Goal: Information Seeking & Learning: Learn about a topic

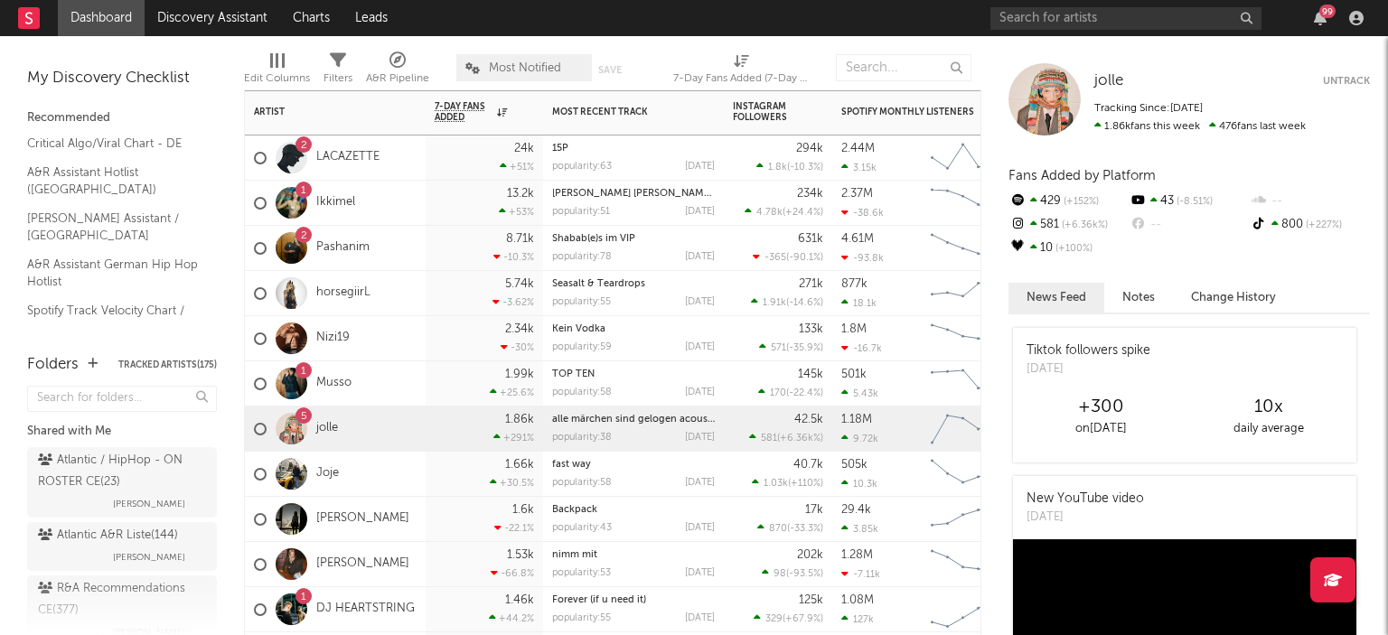
click at [364, 232] on div "2 Pashanim" at bounding box center [312, 248] width 116 height 52
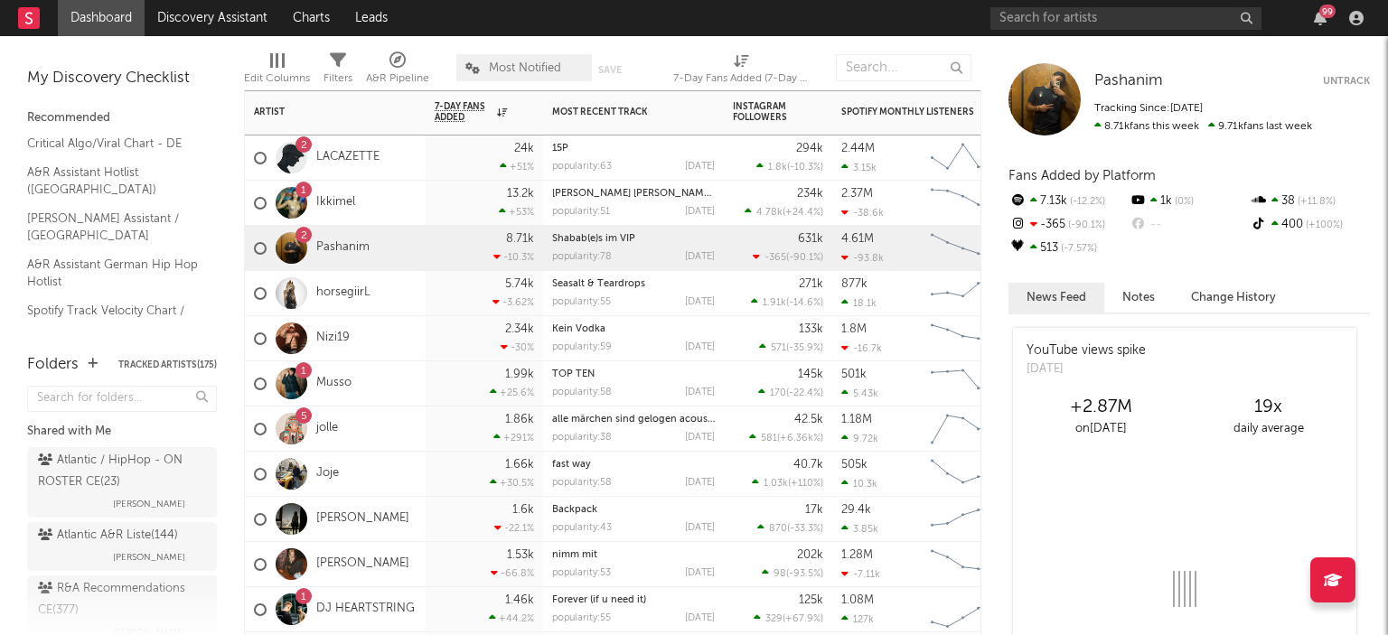
click at [1331, 11] on div "99" at bounding box center [1327, 12] width 16 height 14
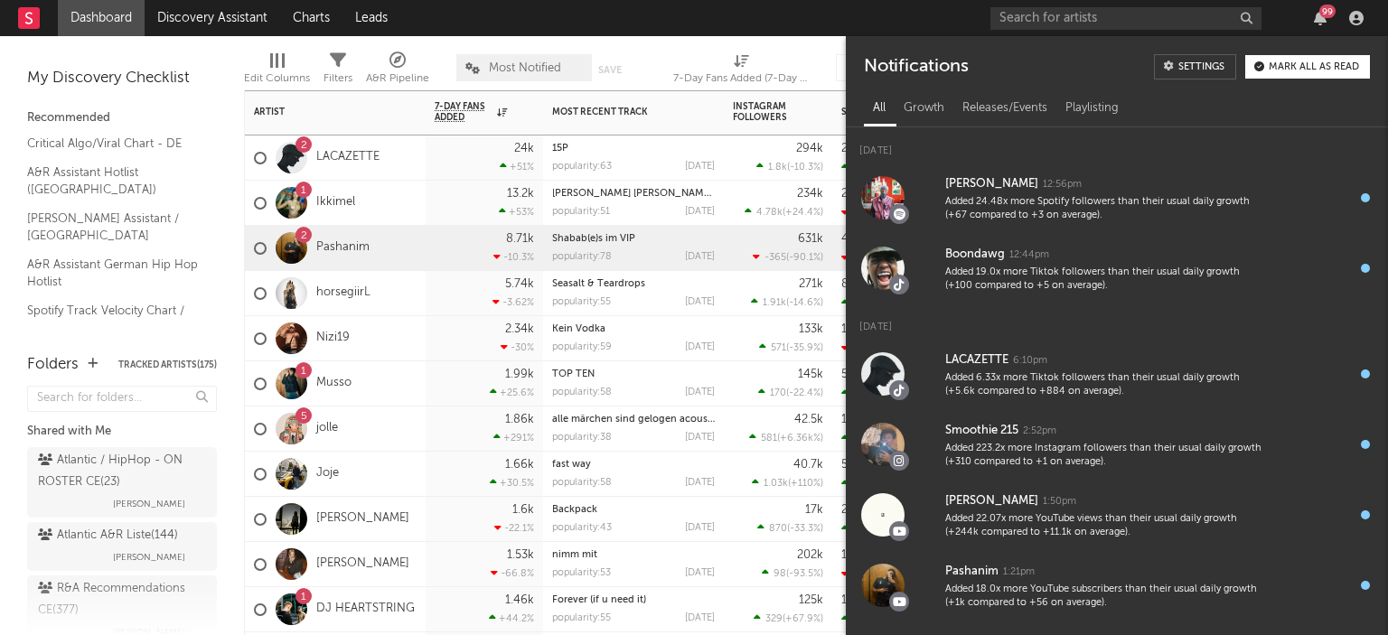
click at [1283, 72] on button "Mark all as read" at bounding box center [1307, 66] width 125 height 23
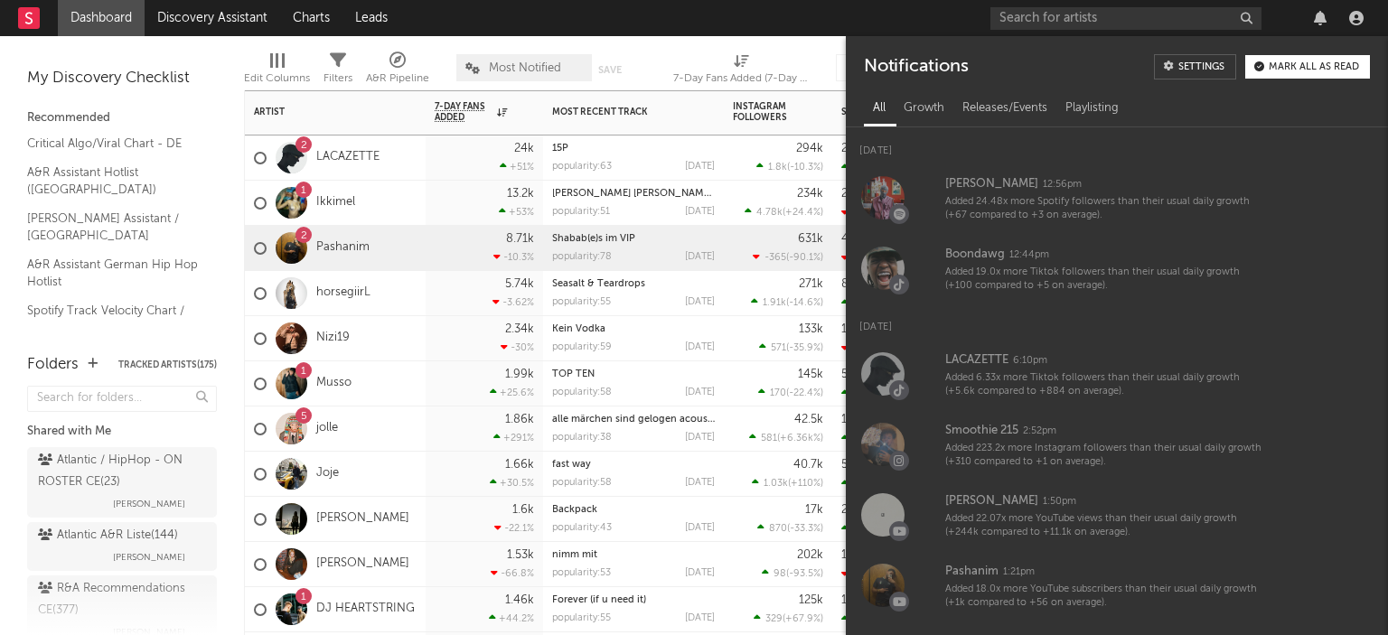
click at [406, 184] on div "1 Ikkimel" at bounding box center [335, 203] width 181 height 45
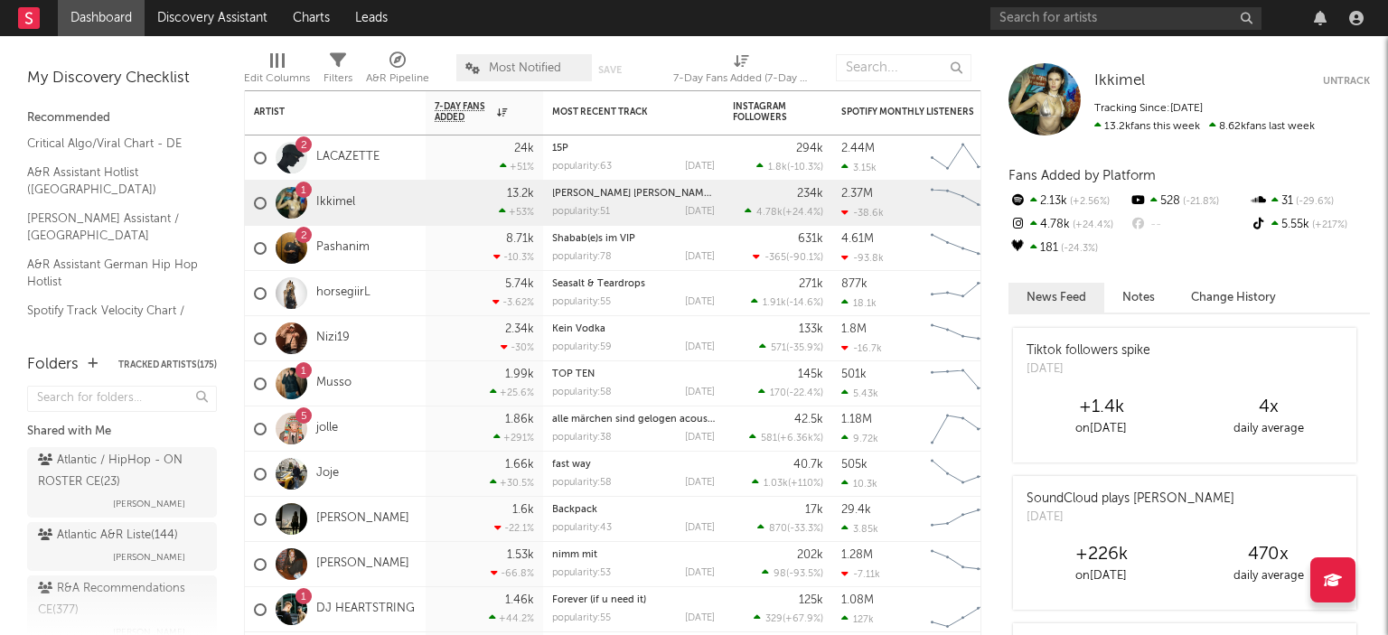
click at [95, 467] on div "Atlantic / HipHop - ON ROSTER CE ( 23 )" at bounding box center [120, 471] width 164 height 43
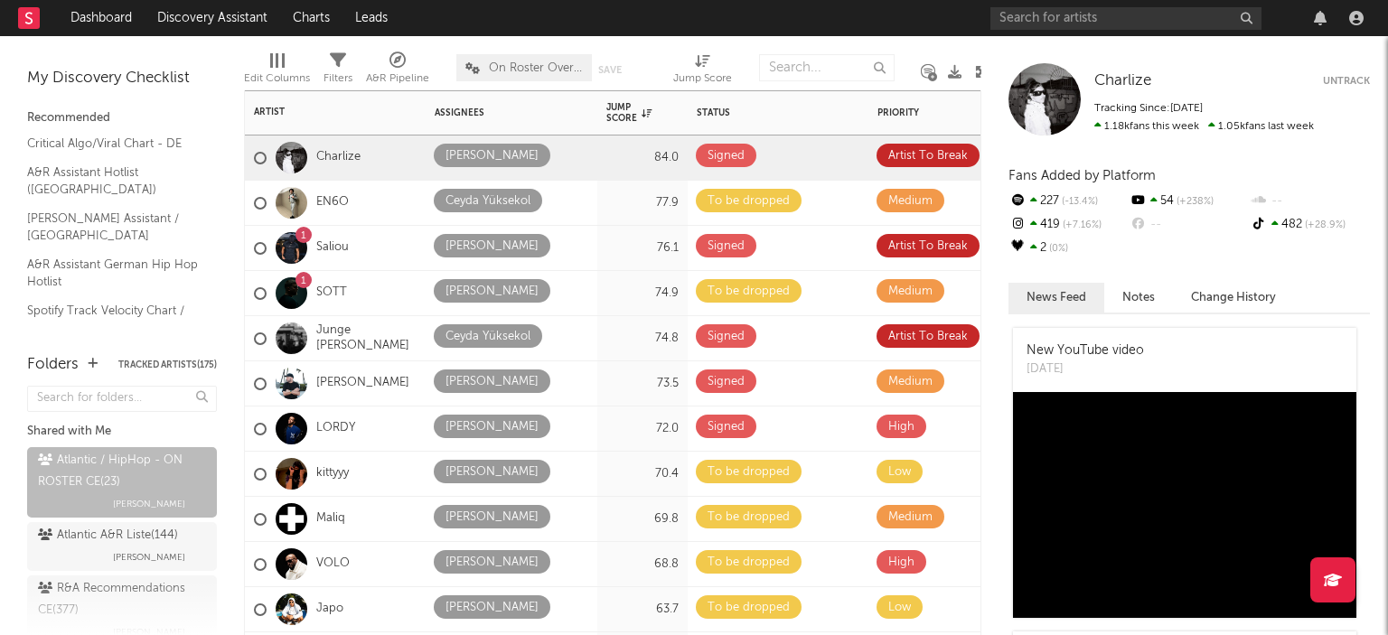
click at [625, 118] on div "Jump Score" at bounding box center [628, 113] width 45 height 22
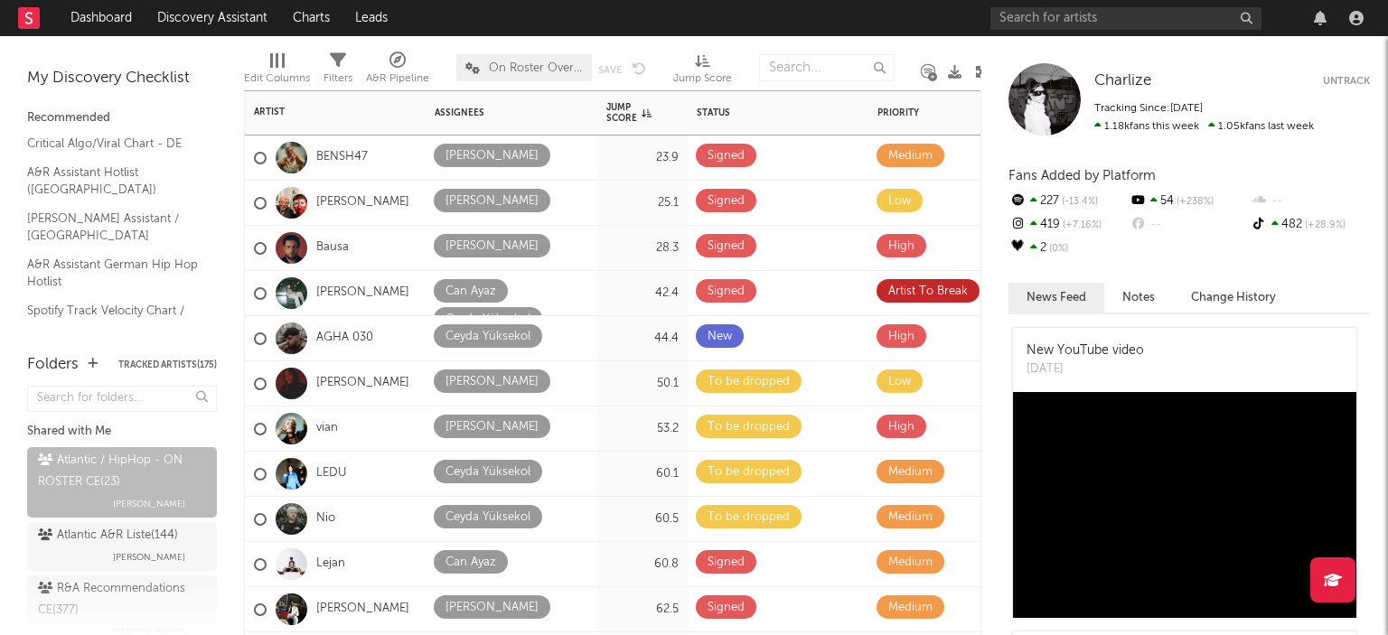
click at [625, 118] on div "Jump Score" at bounding box center [628, 113] width 45 height 22
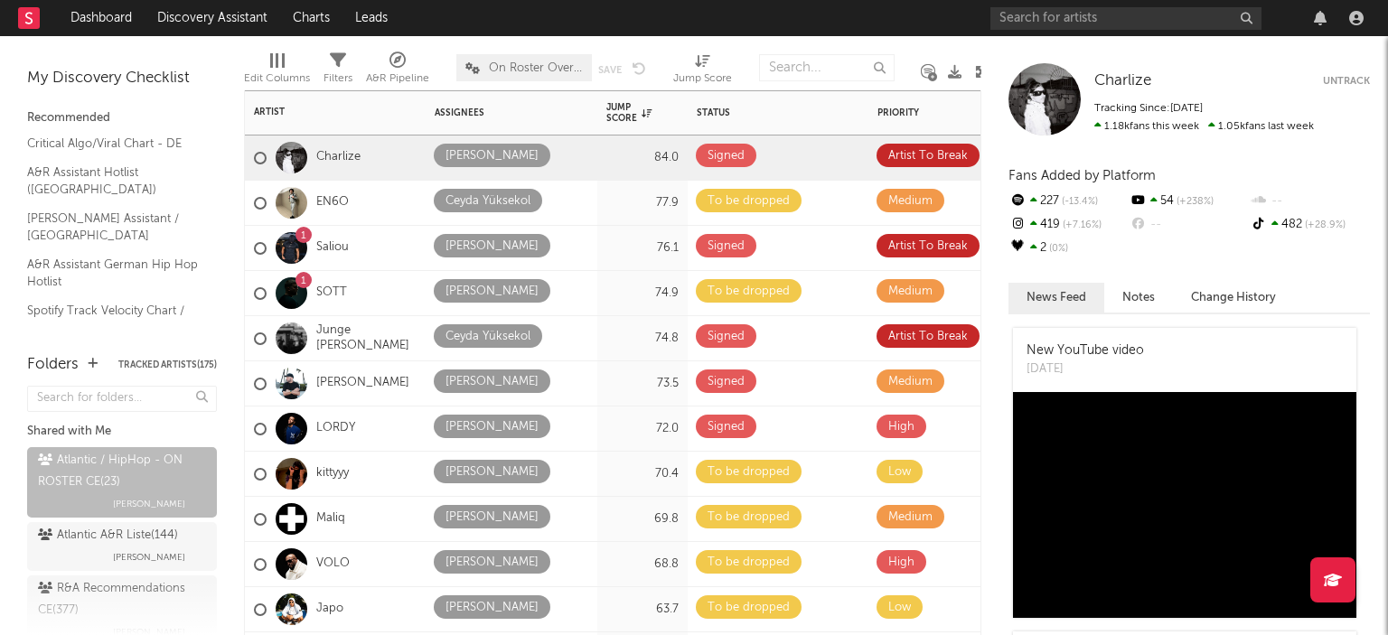
click at [361, 314] on div "Junge [PERSON_NAME]" at bounding box center [335, 339] width 163 height 52
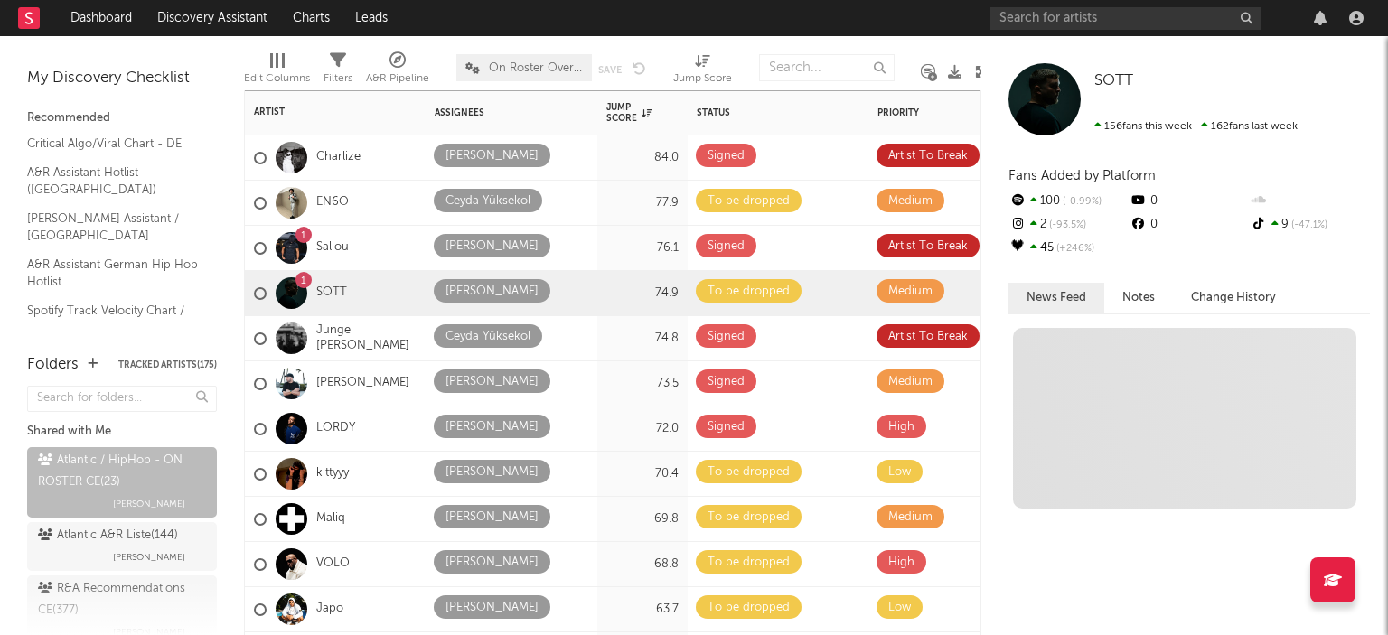
click at [354, 287] on div "1 SOTT" at bounding box center [335, 293] width 181 height 45
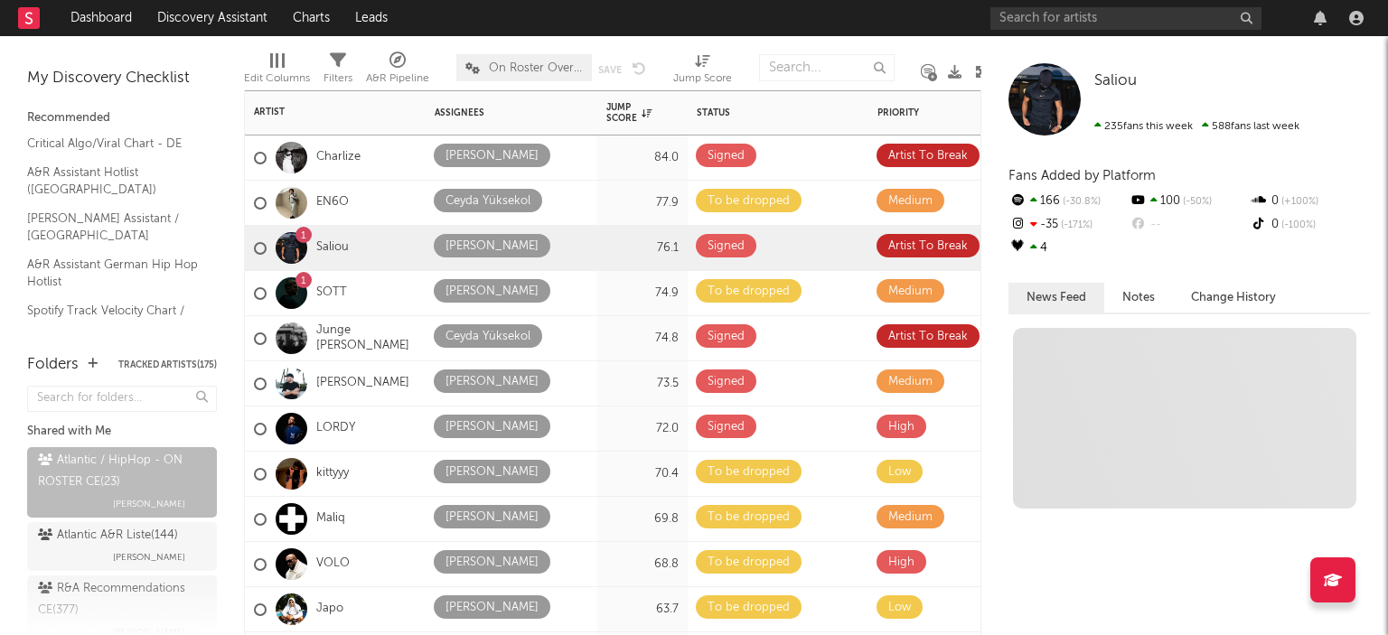
click at [367, 262] on div "1 Saliou" at bounding box center [335, 248] width 181 height 45
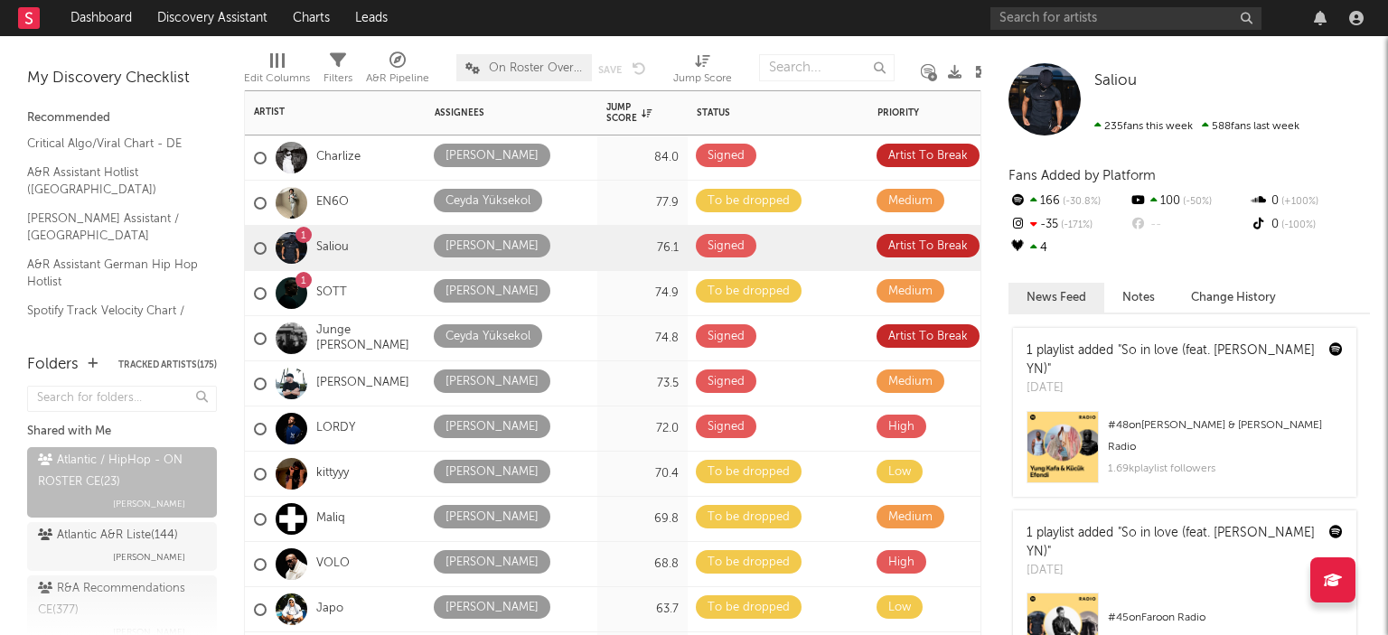
click at [379, 304] on div "1 SOTT" at bounding box center [335, 293] width 181 height 45
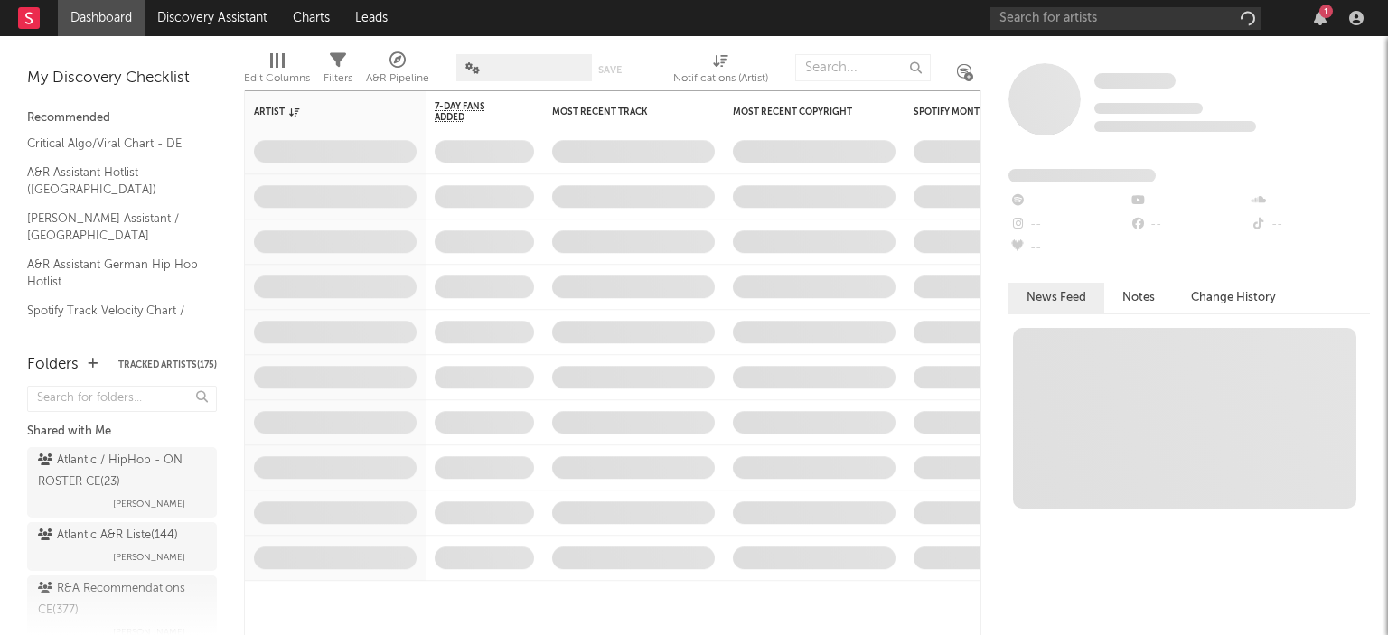
click at [112, 464] on div "Atlantic / HipHop - ON ROSTER CE ( 23 )" at bounding box center [120, 471] width 164 height 43
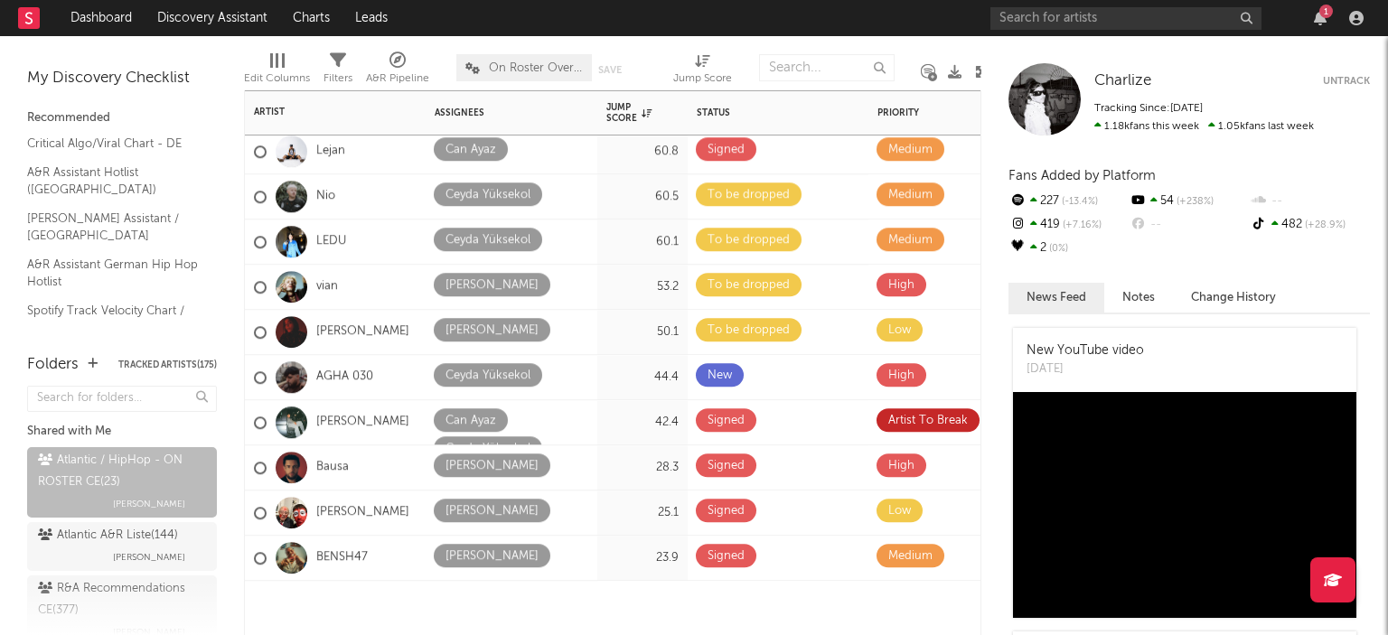
click at [599, 538] on div "23.9" at bounding box center [642, 558] width 90 height 45
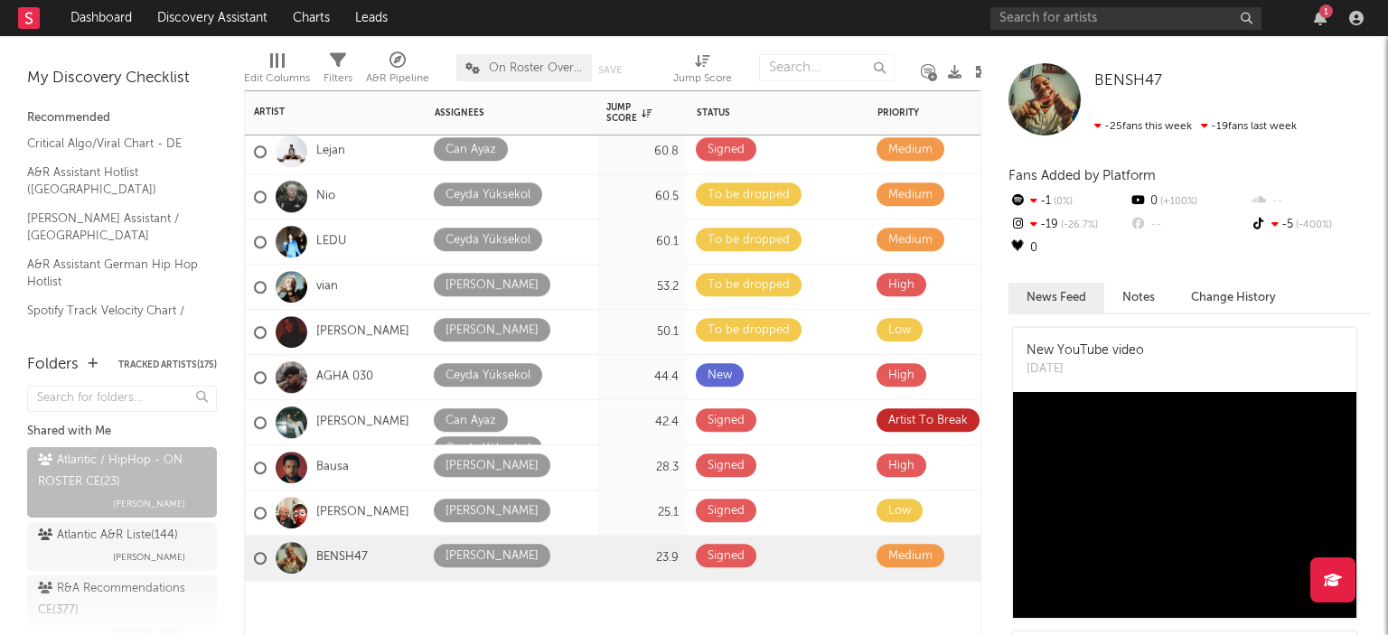
click at [607, 512] on div "25.1" at bounding box center [642, 513] width 72 height 22
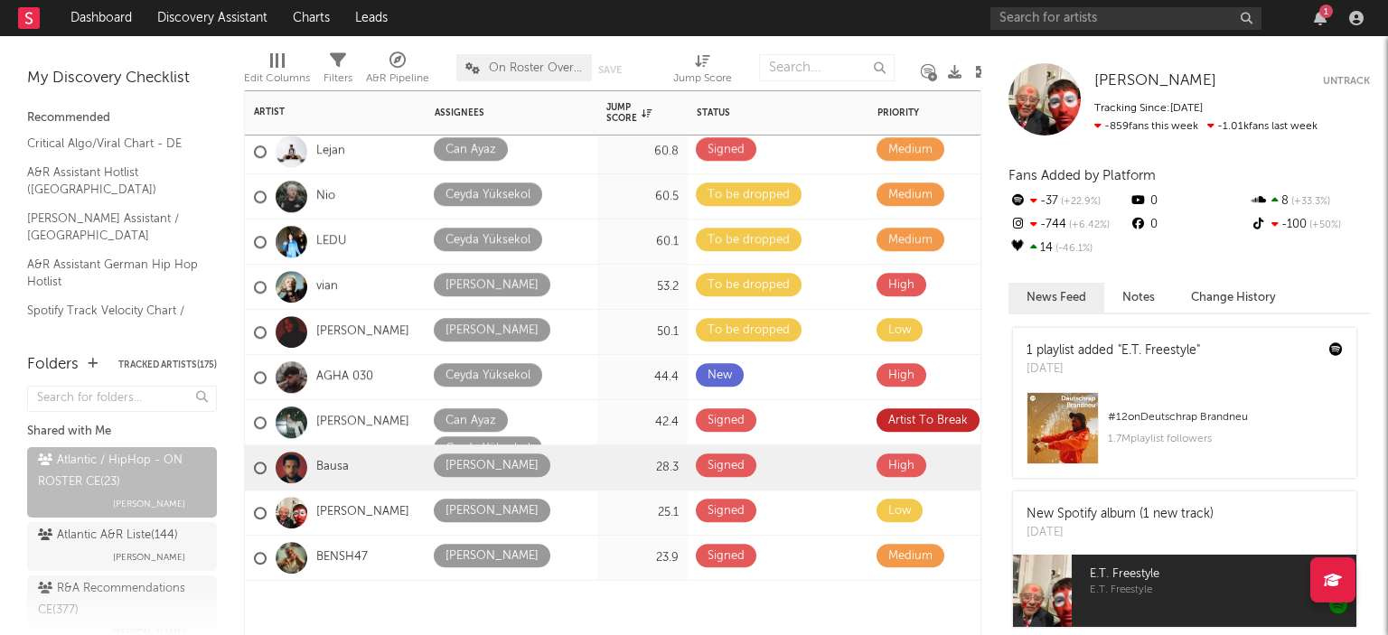
click at [616, 470] on div "28.3" at bounding box center [642, 468] width 72 height 22
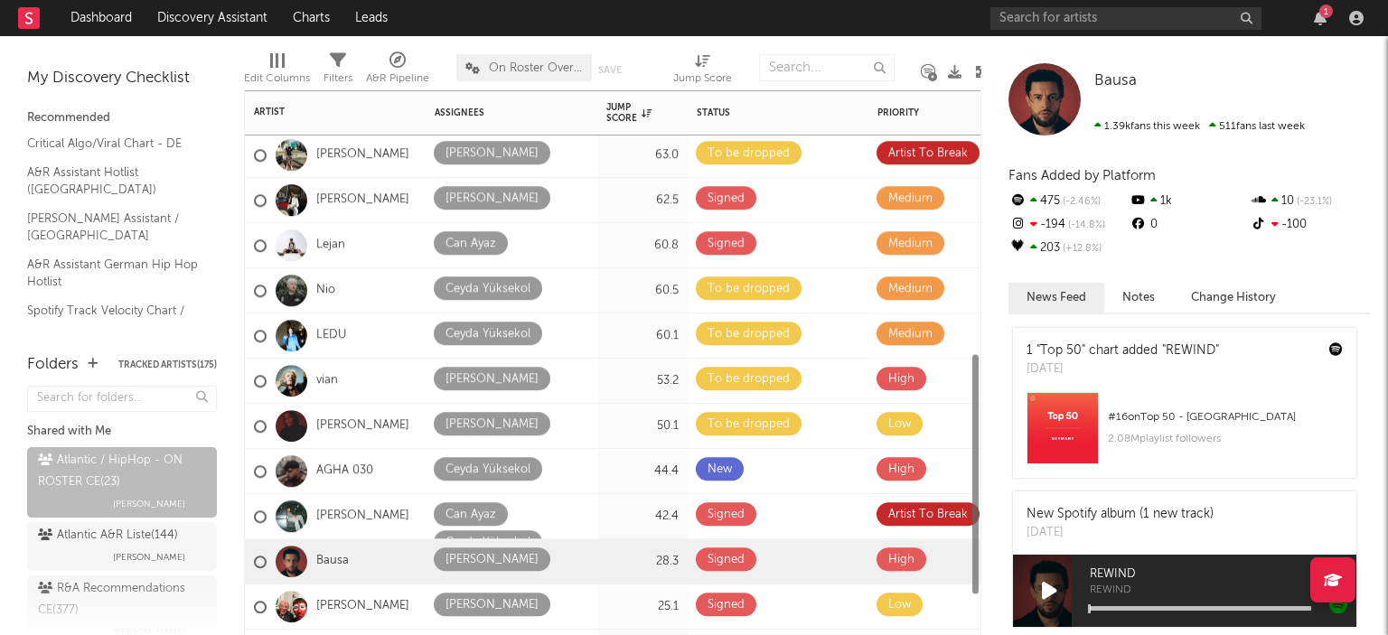
click at [611, 382] on div "53.2" at bounding box center [642, 381] width 72 height 22
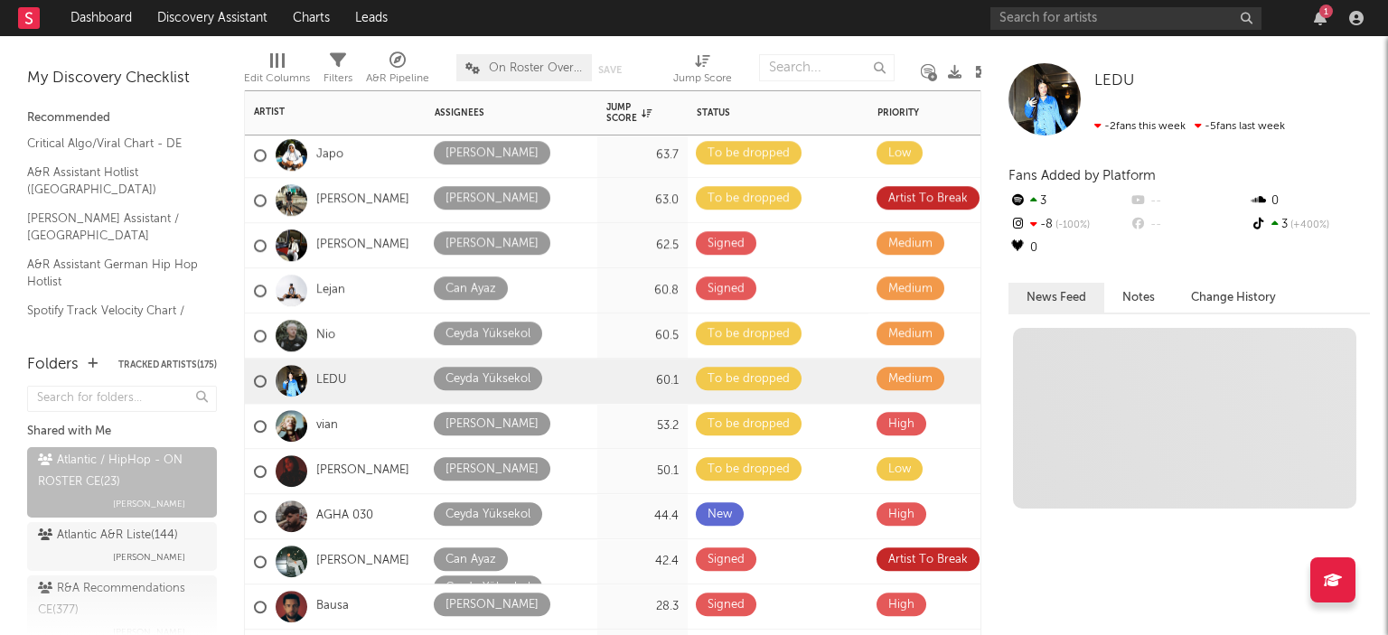
click at [611, 382] on div "60.1" at bounding box center [642, 381] width 72 height 22
